Goal: Information Seeking & Learning: Learn about a topic

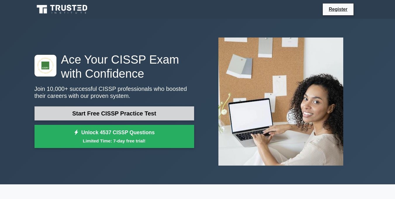
click at [108, 114] on link "Start Free CISSP Practice Test" at bounding box center [115, 113] width 160 height 14
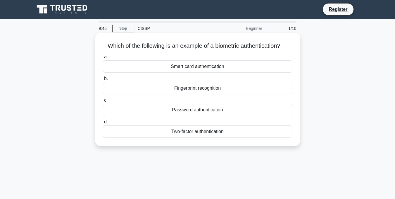
click at [181, 90] on div "Fingerprint recognition" at bounding box center [198, 88] width 190 height 12
click at [103, 80] on input "b. Fingerprint recognition" at bounding box center [103, 79] width 0 height 4
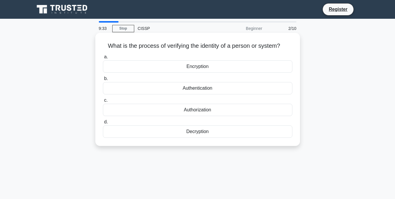
click at [225, 87] on div "Authentication" at bounding box center [198, 88] width 190 height 12
click at [103, 80] on input "b. Authentication" at bounding box center [103, 79] width 0 height 4
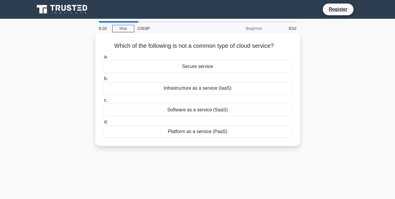
click at [193, 66] on div "Secure service" at bounding box center [198, 66] width 190 height 12
click at [103, 59] on input "a. Secure service" at bounding box center [103, 57] width 0 height 4
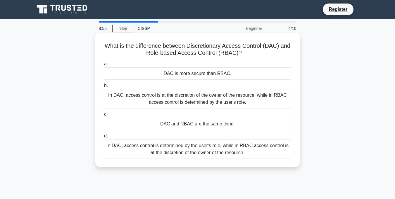
click at [182, 103] on div "In DAC, access control is at the discretion of the owner of the resource, while…" at bounding box center [198, 98] width 190 height 19
click at [103, 88] on input "b. In DAC, access control is at the discretion of the owner of the resource, wh…" at bounding box center [103, 86] width 0 height 4
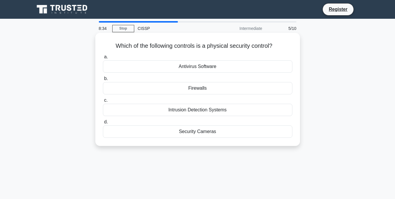
click at [210, 134] on div "Security Cameras" at bounding box center [198, 131] width 190 height 12
click at [103, 124] on input "d. Security Cameras" at bounding box center [103, 122] width 0 height 4
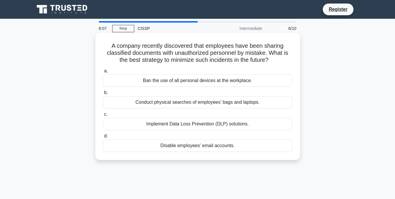
click at [187, 125] on div "Implement Data Loss Prevention (DLP) solutions." at bounding box center [198, 124] width 190 height 12
click at [103, 116] on input "c. Implement Data Loss Prevention (DLP) solutions." at bounding box center [103, 114] width 0 height 4
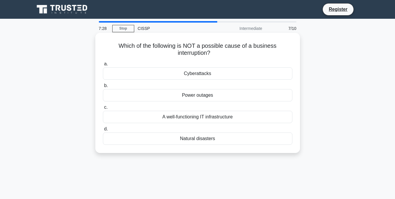
click at [209, 117] on div "A well-functioning IT infrastructure" at bounding box center [198, 117] width 190 height 12
click at [103, 109] on input "c. A well-functioning IT infrastructure" at bounding box center [103, 107] width 0 height 4
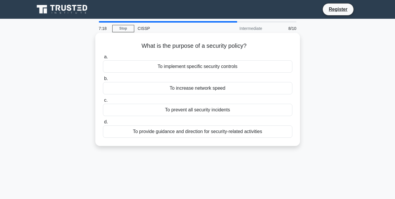
click at [200, 110] on div "To prevent all security incidents" at bounding box center [198, 110] width 190 height 12
click at [103, 102] on input "c. To prevent all security incidents" at bounding box center [103, 100] width 0 height 4
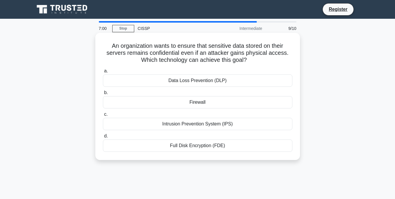
click at [198, 80] on div "Data Loss Prevention (DLP)" at bounding box center [198, 80] width 190 height 12
click at [103, 73] on input "a. Data Loss Prevention (DLP)" at bounding box center [103, 71] width 0 height 4
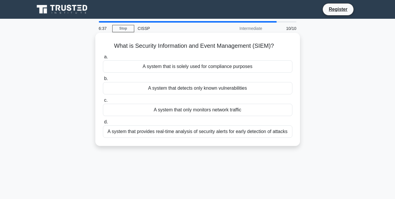
click at [194, 131] on div "A system that provides real-time analysis of security alerts for early detectio…" at bounding box center [198, 131] width 190 height 12
click at [103, 124] on input "d. A system that provides real-time analysis of security alerts for early detec…" at bounding box center [103, 122] width 0 height 4
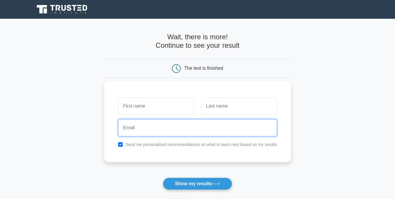
drag, startPoint x: 0, startPoint y: 0, endPoint x: 194, endPoint y: 131, distance: 233.8
click at [194, 131] on input "email" at bounding box center [197, 127] width 159 height 17
type input "abubakkar619@gmail.com"
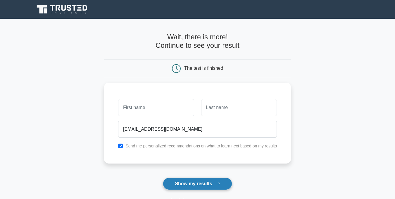
click at [210, 181] on button "Show my results" at bounding box center [197, 183] width 69 height 12
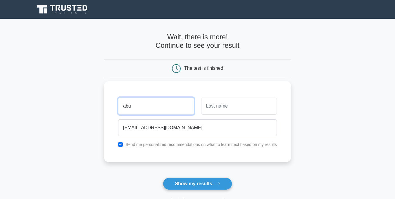
type input "abu bakkar"
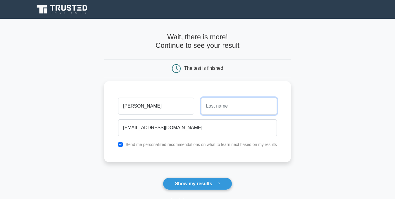
click at [213, 111] on input "text" at bounding box center [239, 105] width 76 height 17
type input "shajahan"
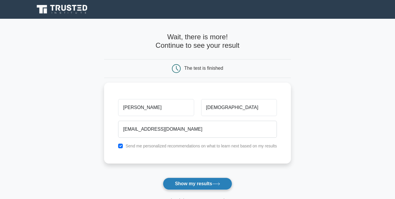
click at [204, 184] on button "Show my results" at bounding box center [197, 183] width 69 height 12
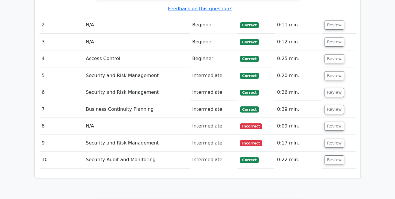
scroll to position [641, 0]
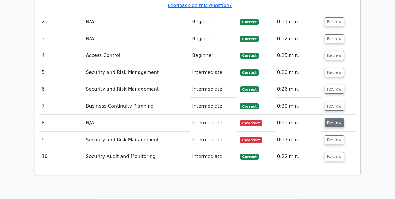
click at [333, 118] on button "Review" at bounding box center [335, 122] width 20 height 9
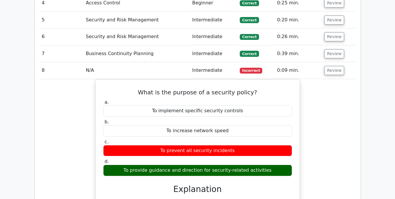
scroll to position [648, 0]
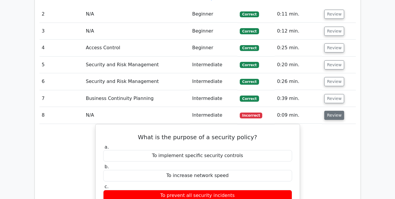
click at [336, 111] on button "Review" at bounding box center [335, 115] width 20 height 9
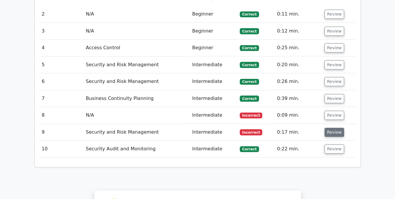
click at [333, 128] on button "Review" at bounding box center [335, 132] width 20 height 9
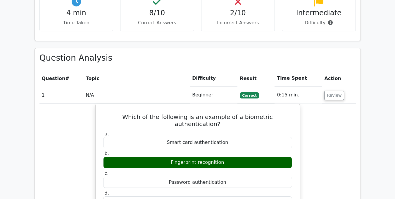
scroll to position [183, 0]
